Goal: Transaction & Acquisition: Obtain resource

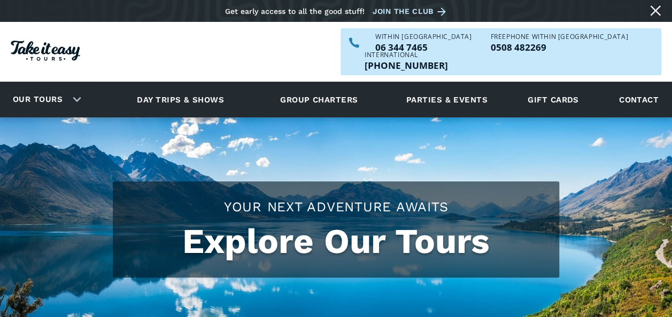
checkbox input "true"
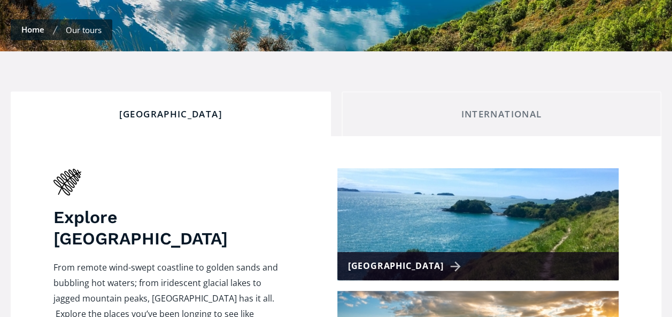
scroll to position [376, 0]
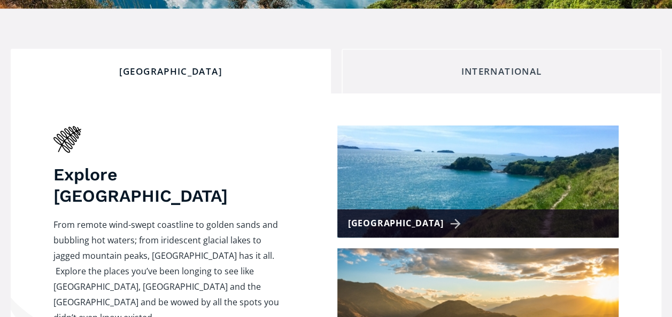
click at [526, 66] on div "International" at bounding box center [502, 72] width 302 height 12
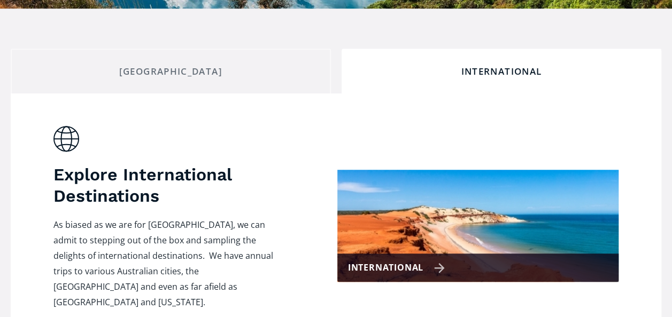
click at [424, 254] on div "International" at bounding box center [477, 268] width 281 height 28
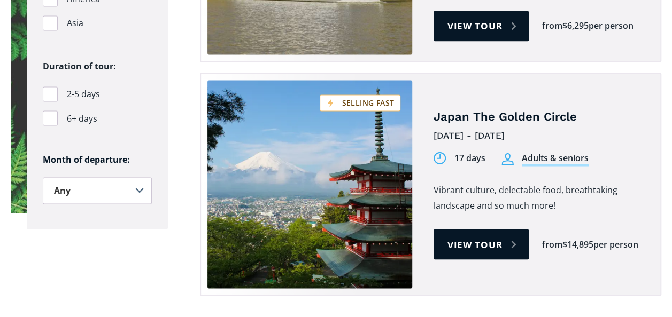
scroll to position [907, 0]
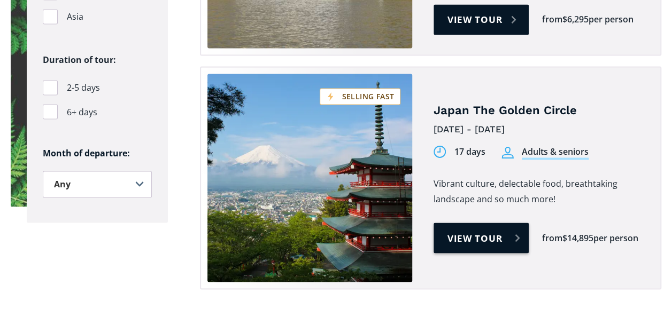
click at [484, 223] on link "View tour" at bounding box center [481, 238] width 96 height 30
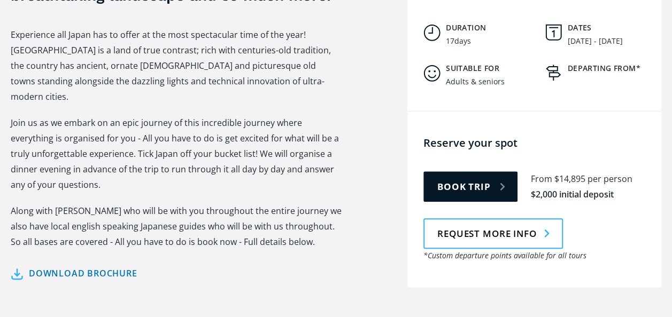
scroll to position [498, 0]
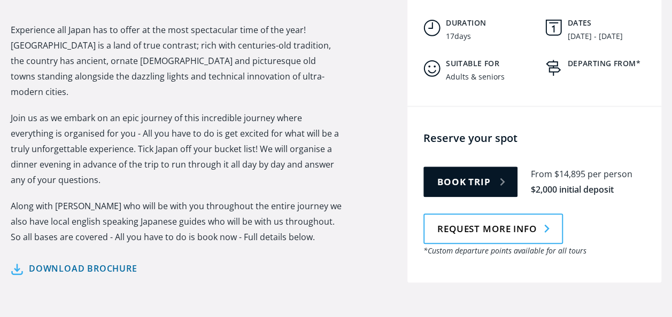
click at [104, 261] on link "Download brochure" at bounding box center [74, 269] width 127 height 16
